Goal: Task Accomplishment & Management: Manage account settings

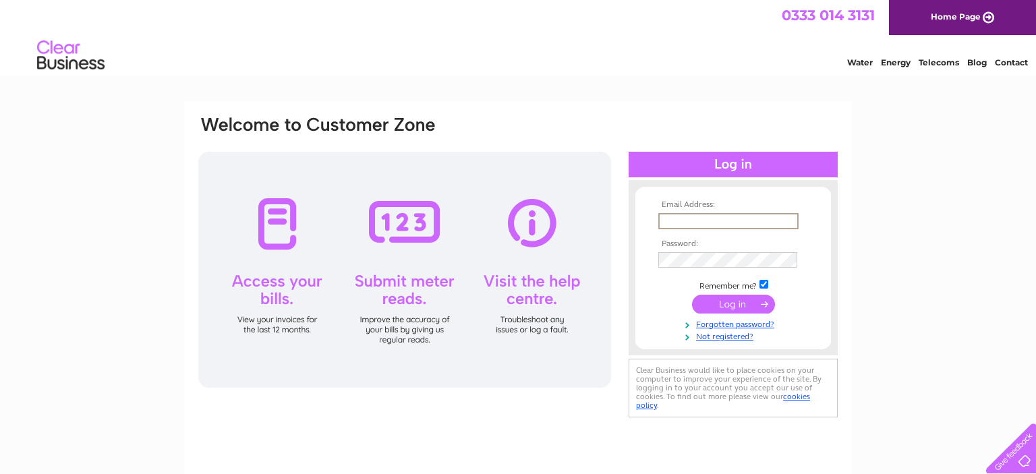
drag, startPoint x: 713, startPoint y: 223, endPoint x: 780, endPoint y: 220, distance: 66.8
click at [717, 221] on input "text" at bounding box center [728, 221] width 140 height 16
type input "[EMAIL_ADDRESS][DOMAIN_NAME]"
click at [741, 301] on input "submit" at bounding box center [733, 302] width 83 height 19
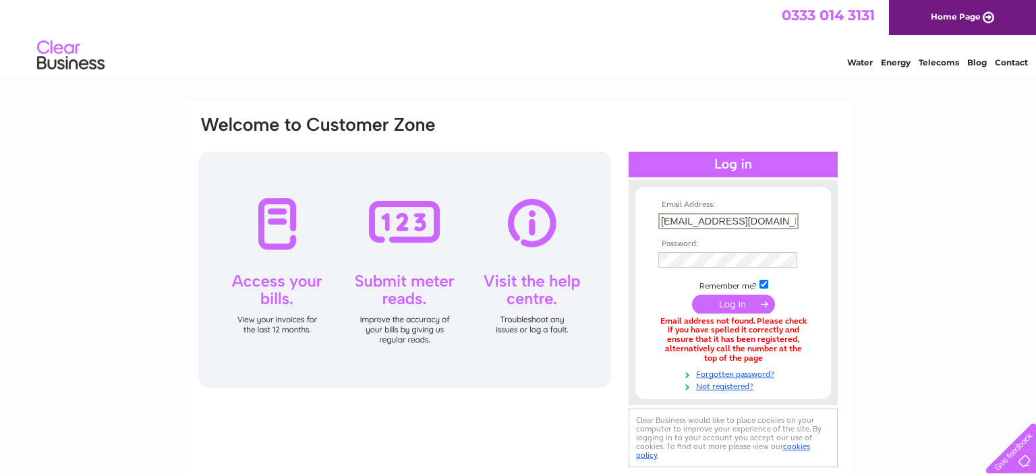
click at [711, 219] on input "arbroathmisssion@gmail.com" at bounding box center [728, 221] width 140 height 16
type input "arbroathmission@gmail.com"
drag, startPoint x: 737, startPoint y: 304, endPoint x: 750, endPoint y: 304, distance: 13.5
click at [741, 304] on input "submit" at bounding box center [733, 302] width 83 height 19
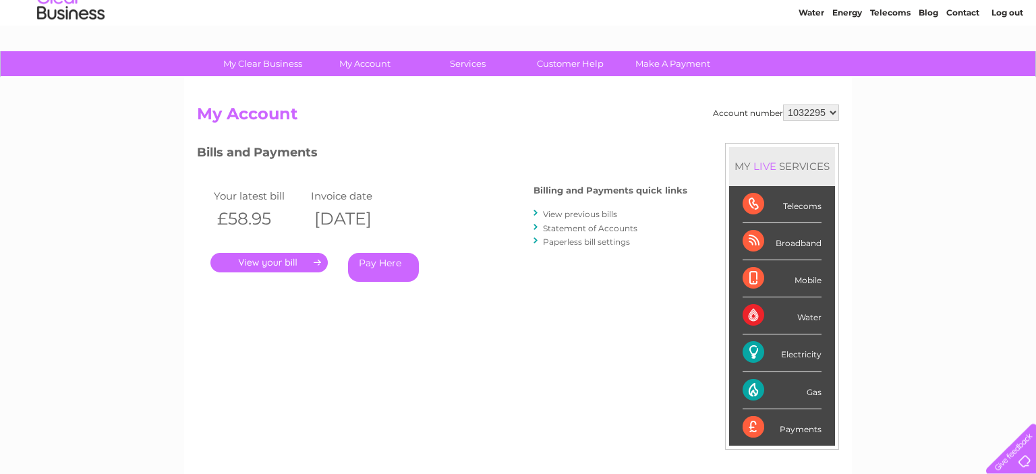
scroll to position [71, 0]
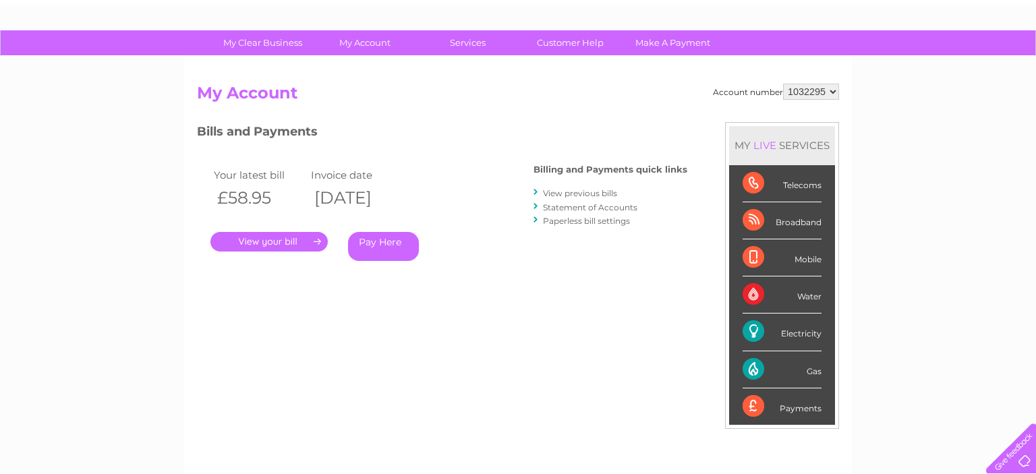
click at [575, 206] on link "Statement of Accounts" at bounding box center [590, 207] width 94 height 10
click at [592, 193] on link "View previous bills" at bounding box center [580, 193] width 74 height 10
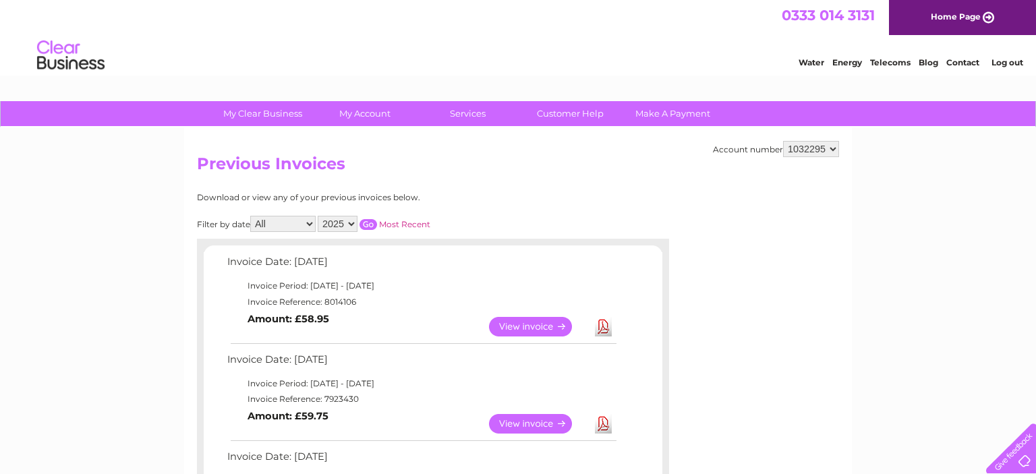
click at [318, 216] on select "2025 2024 2023 2022" at bounding box center [338, 224] width 40 height 16
click at [347, 224] on select "2025 2024 2023 2022" at bounding box center [338, 224] width 40 height 16
click at [1007, 65] on link "Log out" at bounding box center [1008, 62] width 32 height 10
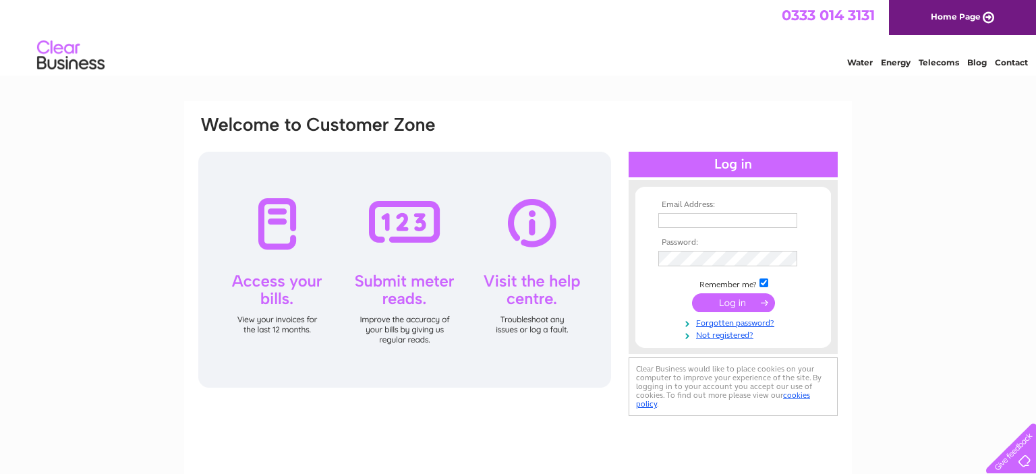
click at [758, 223] on input "text" at bounding box center [727, 220] width 139 height 15
type input "[EMAIL_ADDRESS][DOMAIN_NAME]"
click at [721, 308] on input "submit" at bounding box center [733, 302] width 83 height 19
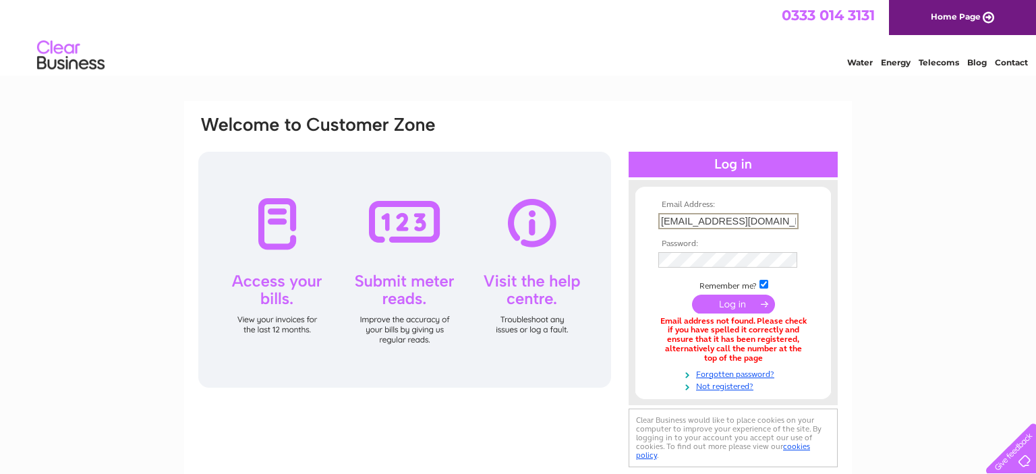
drag, startPoint x: 737, startPoint y: 219, endPoint x: 750, endPoint y: 217, distance: 13.0
click at [750, 217] on input "arbroathmission@aol.com" at bounding box center [728, 221] width 140 height 16
type input "arbroathmission@gmail.com"
click at [692, 294] on input "submit" at bounding box center [733, 303] width 83 height 19
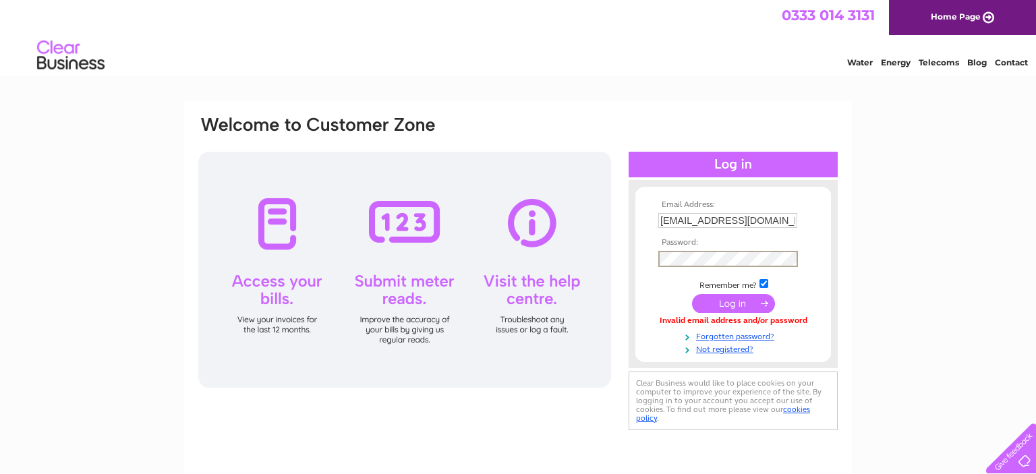
click at [692, 294] on input "submit" at bounding box center [733, 303] width 83 height 19
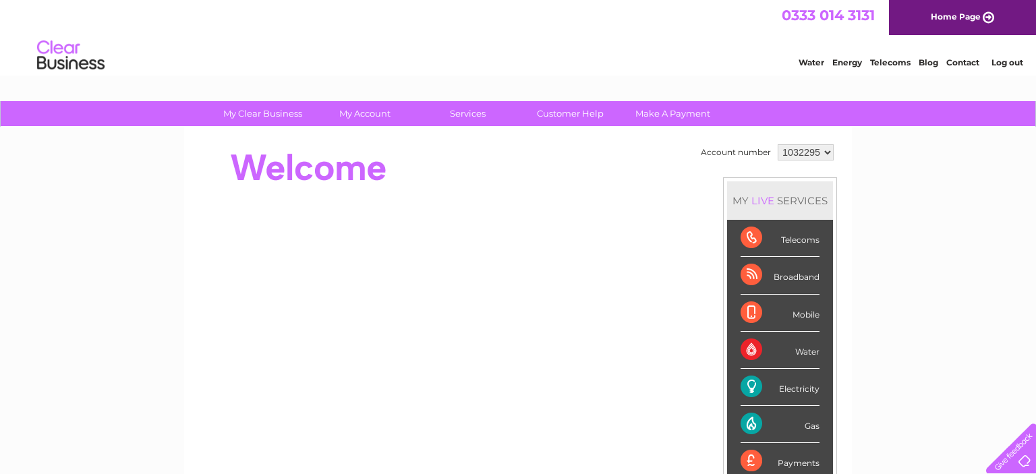
click at [778, 144] on select "1032295" at bounding box center [806, 152] width 56 height 16
click at [824, 150] on select "1032295" at bounding box center [806, 152] width 56 height 16
click at [1010, 67] on link "Log out" at bounding box center [1008, 62] width 32 height 10
